Goal: Task Accomplishment & Management: Manage account settings

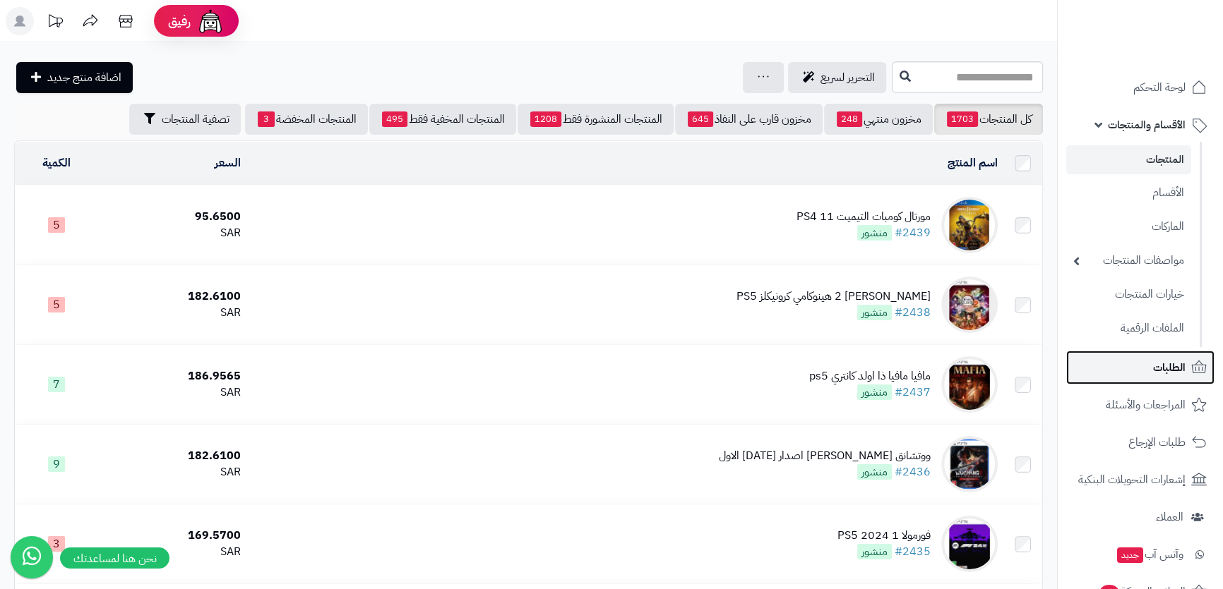
click at [1149, 373] on link "الطلبات" at bounding box center [1140, 368] width 148 height 34
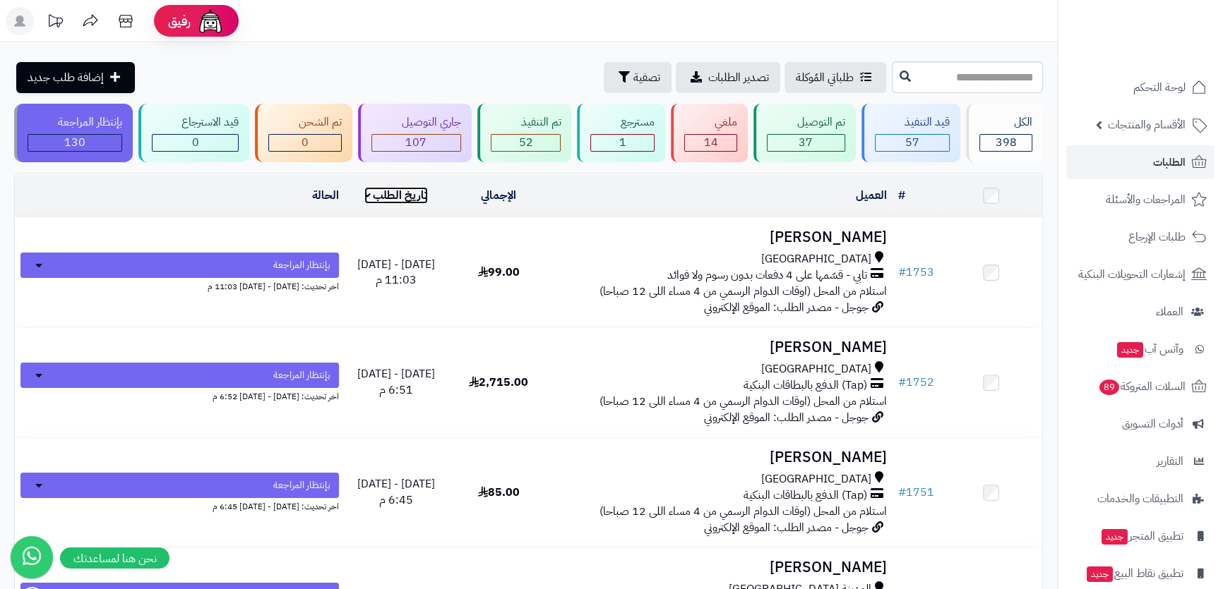
click at [374, 198] on link "تاريخ الطلب" at bounding box center [396, 195] width 64 height 17
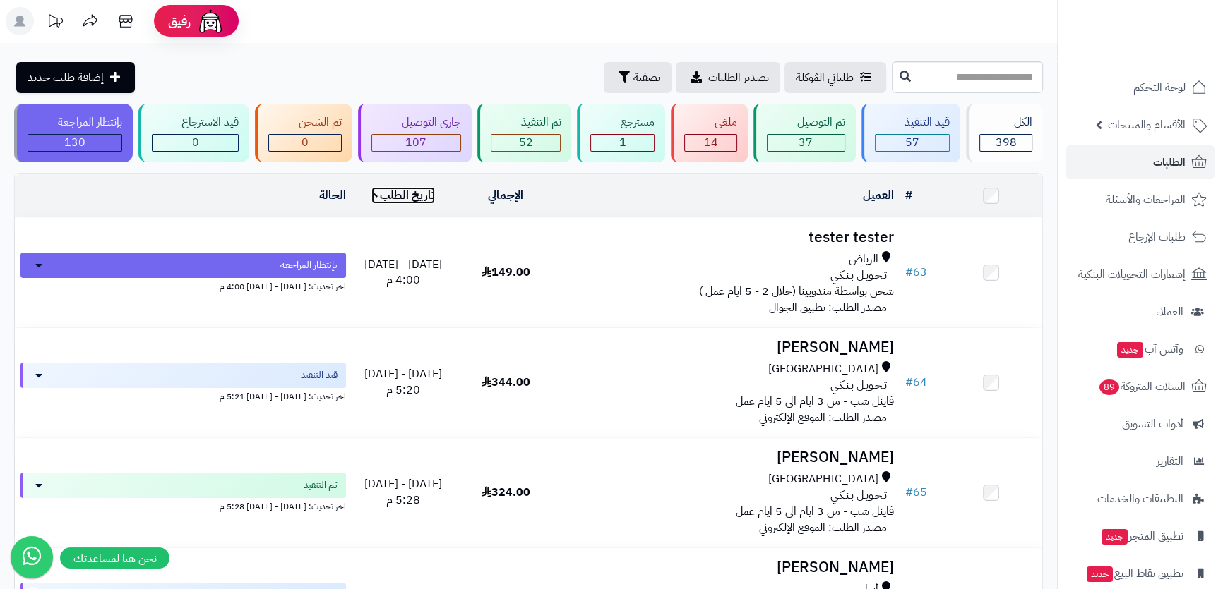
click at [383, 194] on link "تاريخ الطلب" at bounding box center [403, 195] width 64 height 17
